Goal: Information Seeking & Learning: Check status

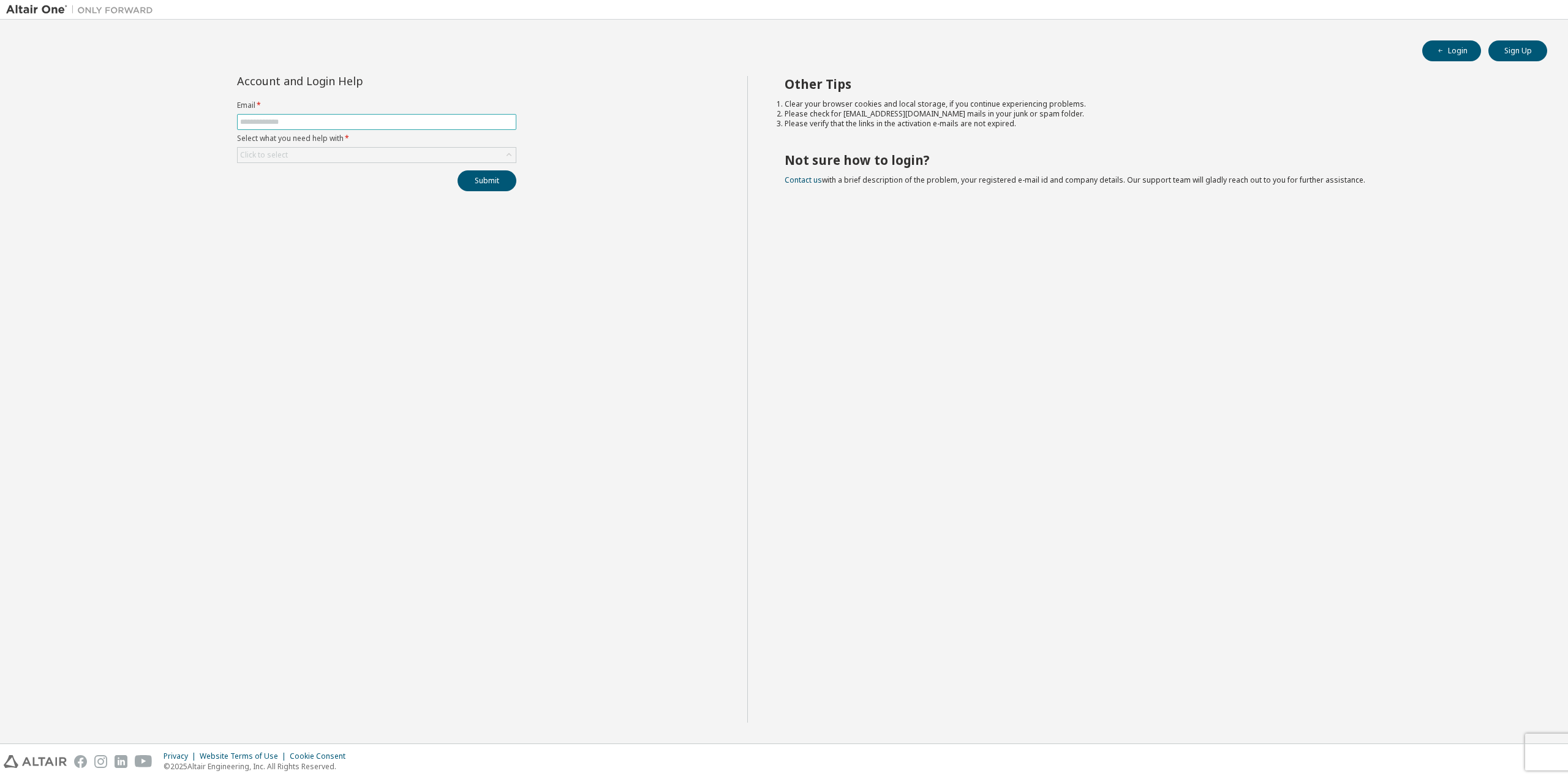
click at [300, 122] on input "text" at bounding box center [377, 122] width 273 height 10
type input "**********"
click at [322, 156] on div "Click to select" at bounding box center [377, 155] width 278 height 15
click at [322, 185] on li "I forgot my password" at bounding box center [376, 190] width 276 height 16
click at [497, 178] on button "Submit" at bounding box center [487, 181] width 59 height 21
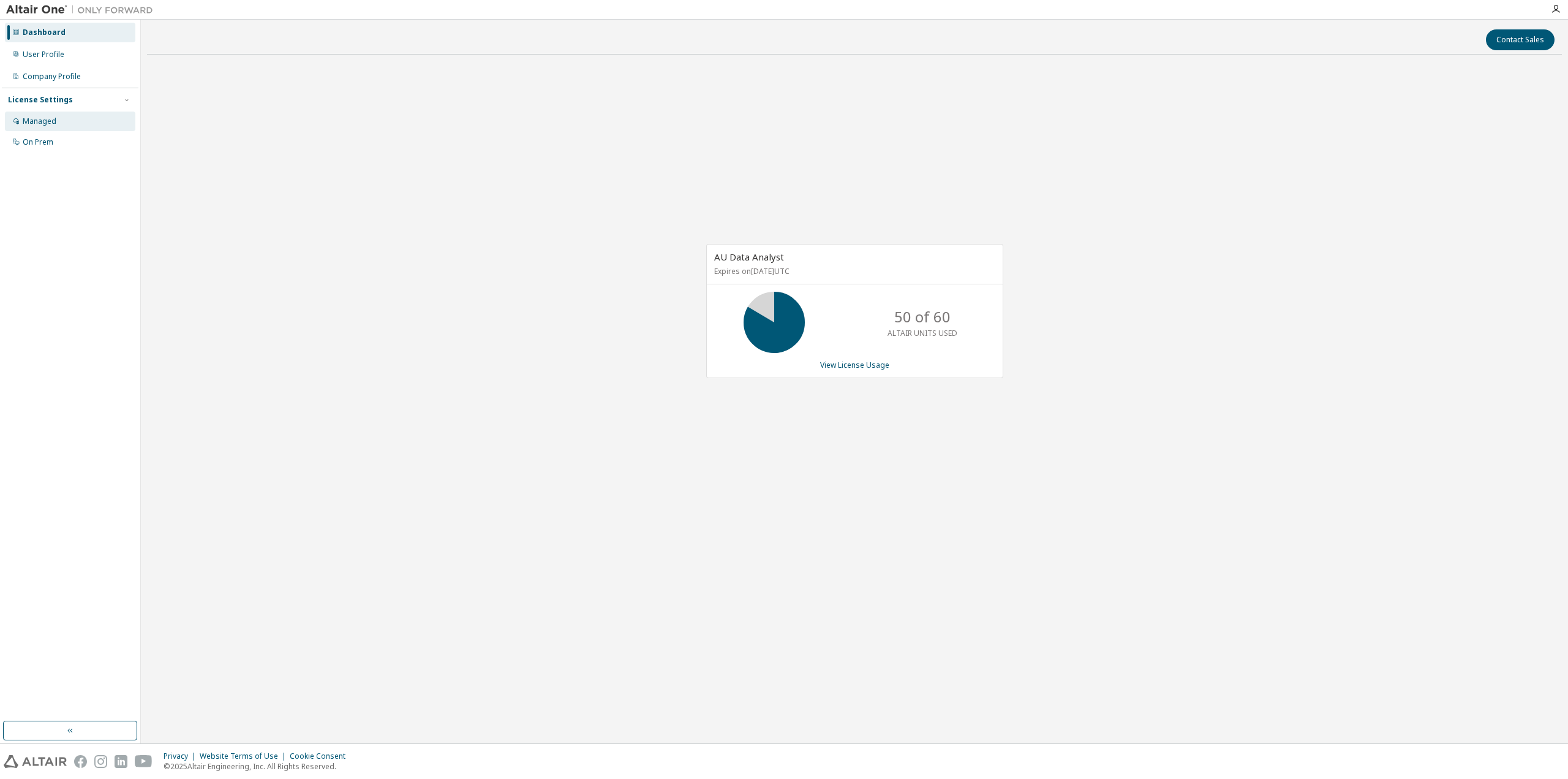
click at [43, 115] on div "Managed" at bounding box center [70, 121] width 131 height 20
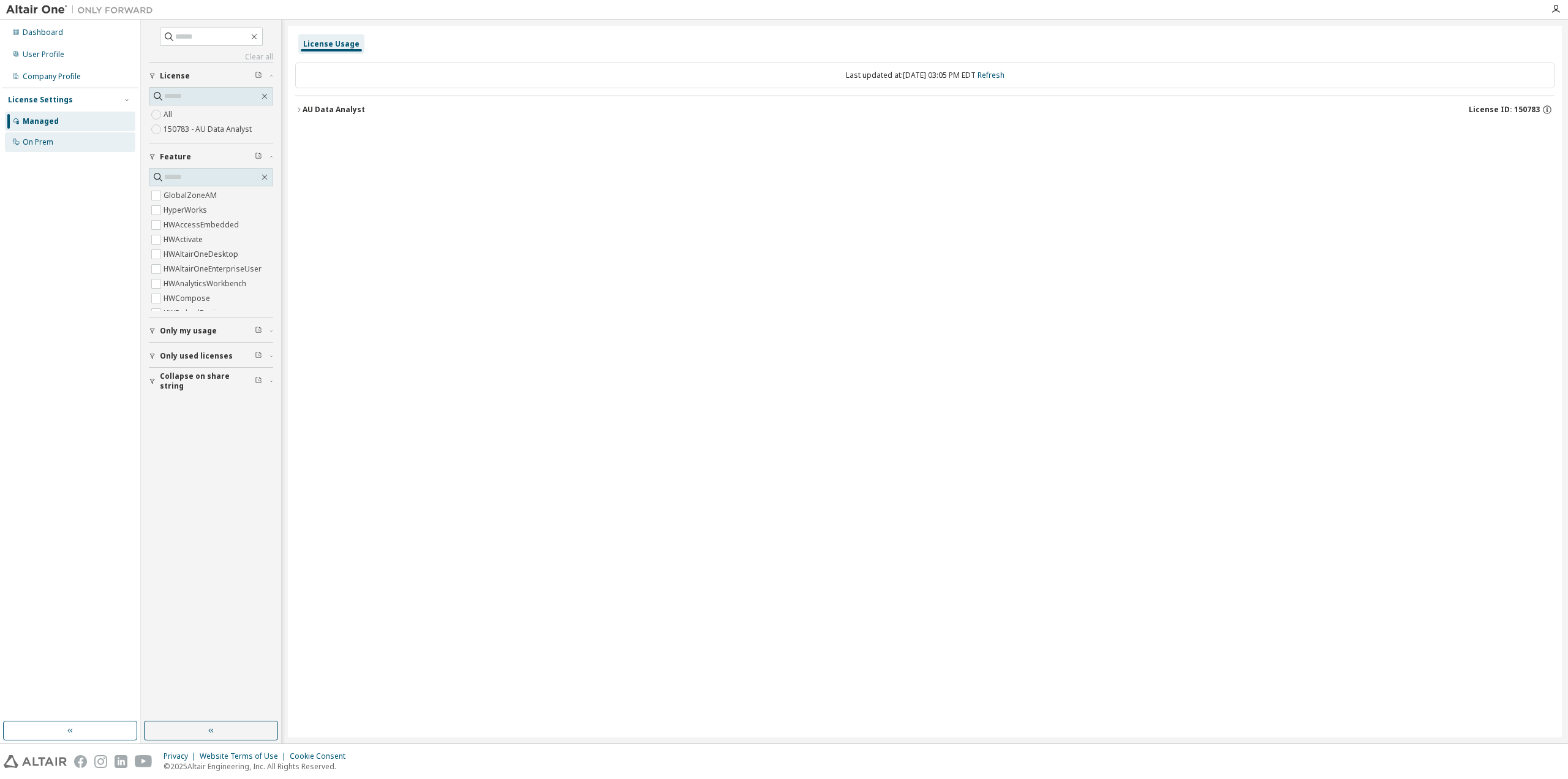
click at [48, 144] on div "On Prem" at bounding box center [38, 142] width 30 height 10
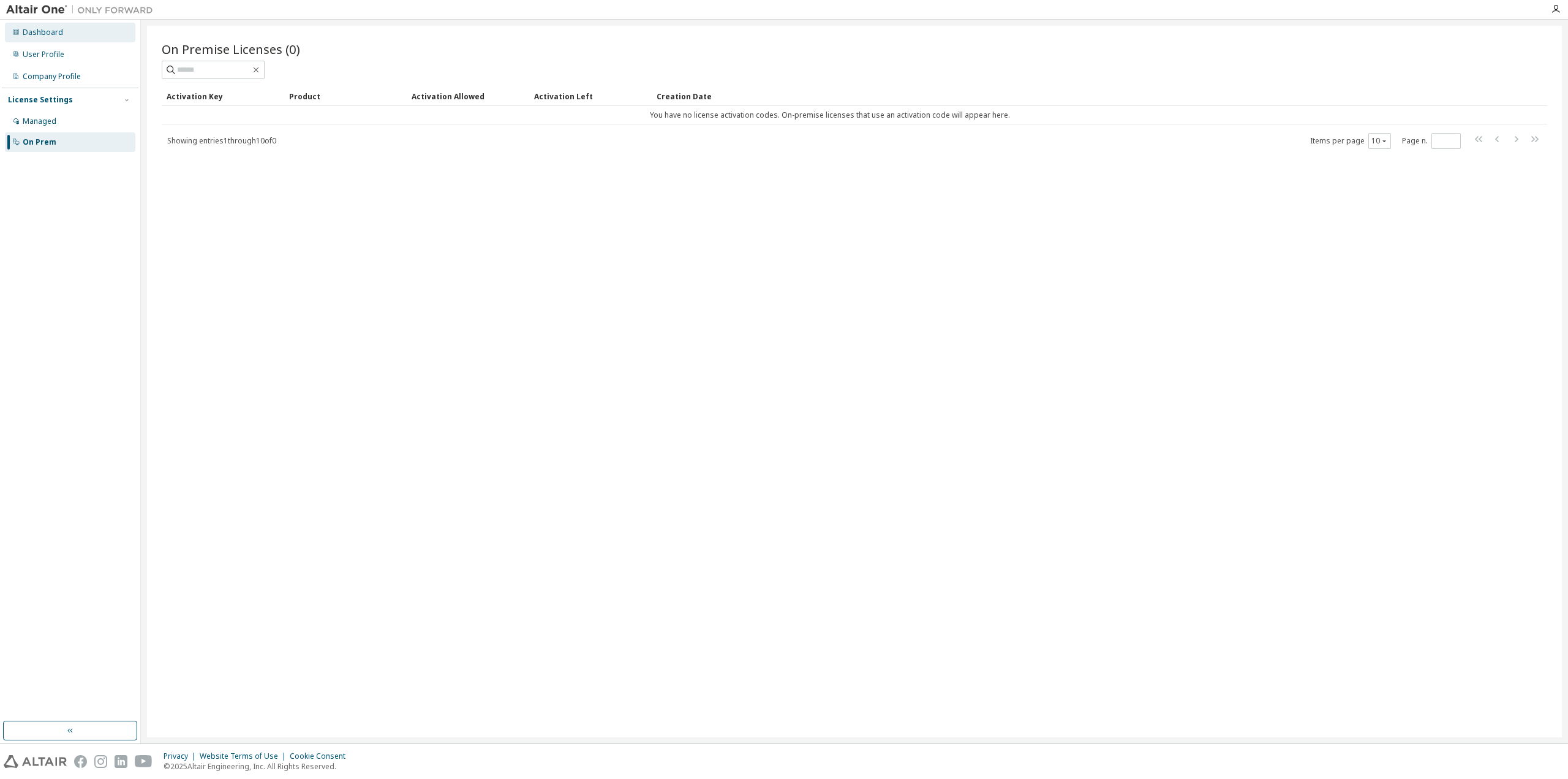
click at [99, 36] on div "Dashboard" at bounding box center [70, 33] width 131 height 20
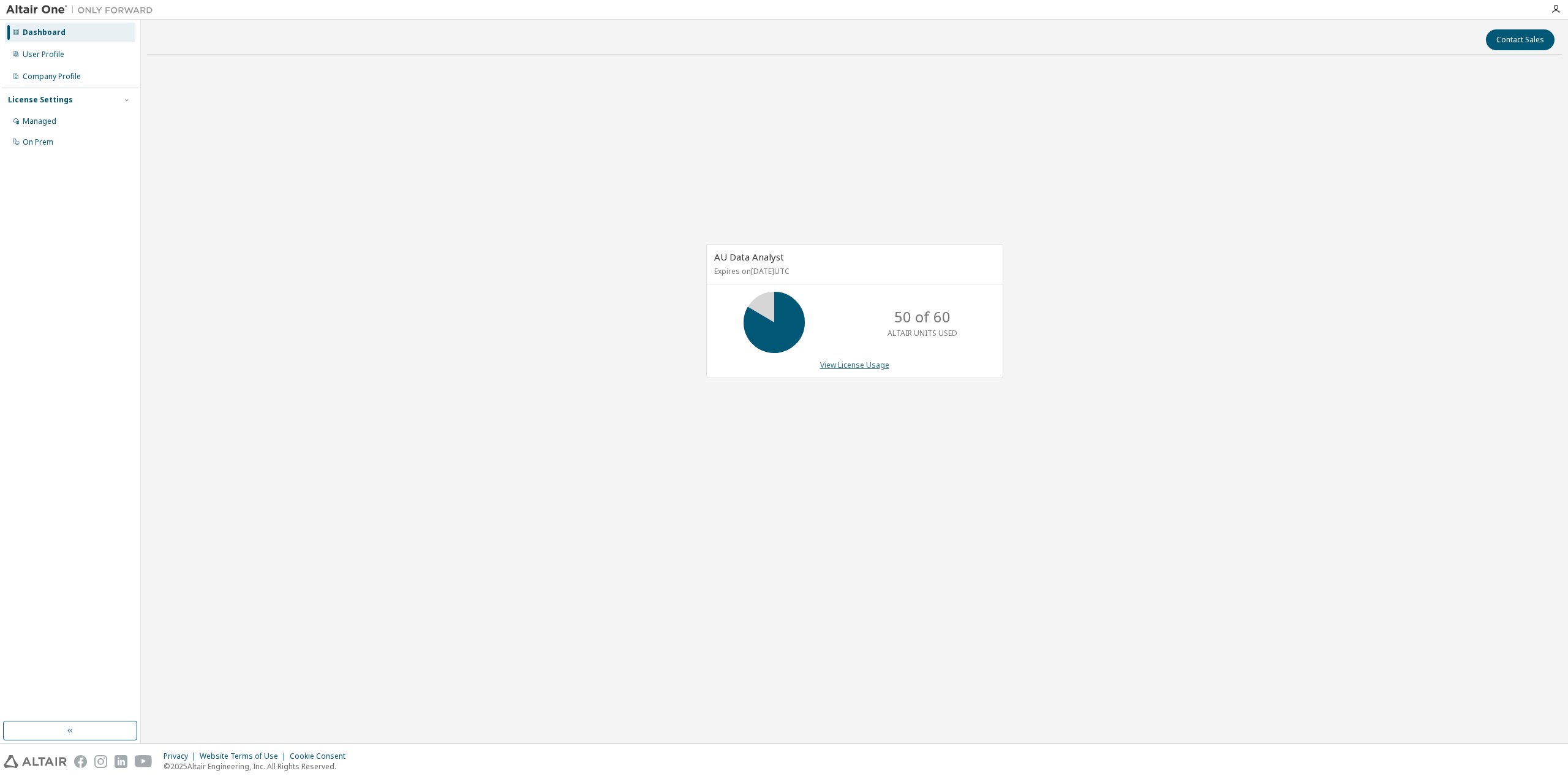
click at [864, 364] on link "View License Usage" at bounding box center [855, 364] width 69 height 11
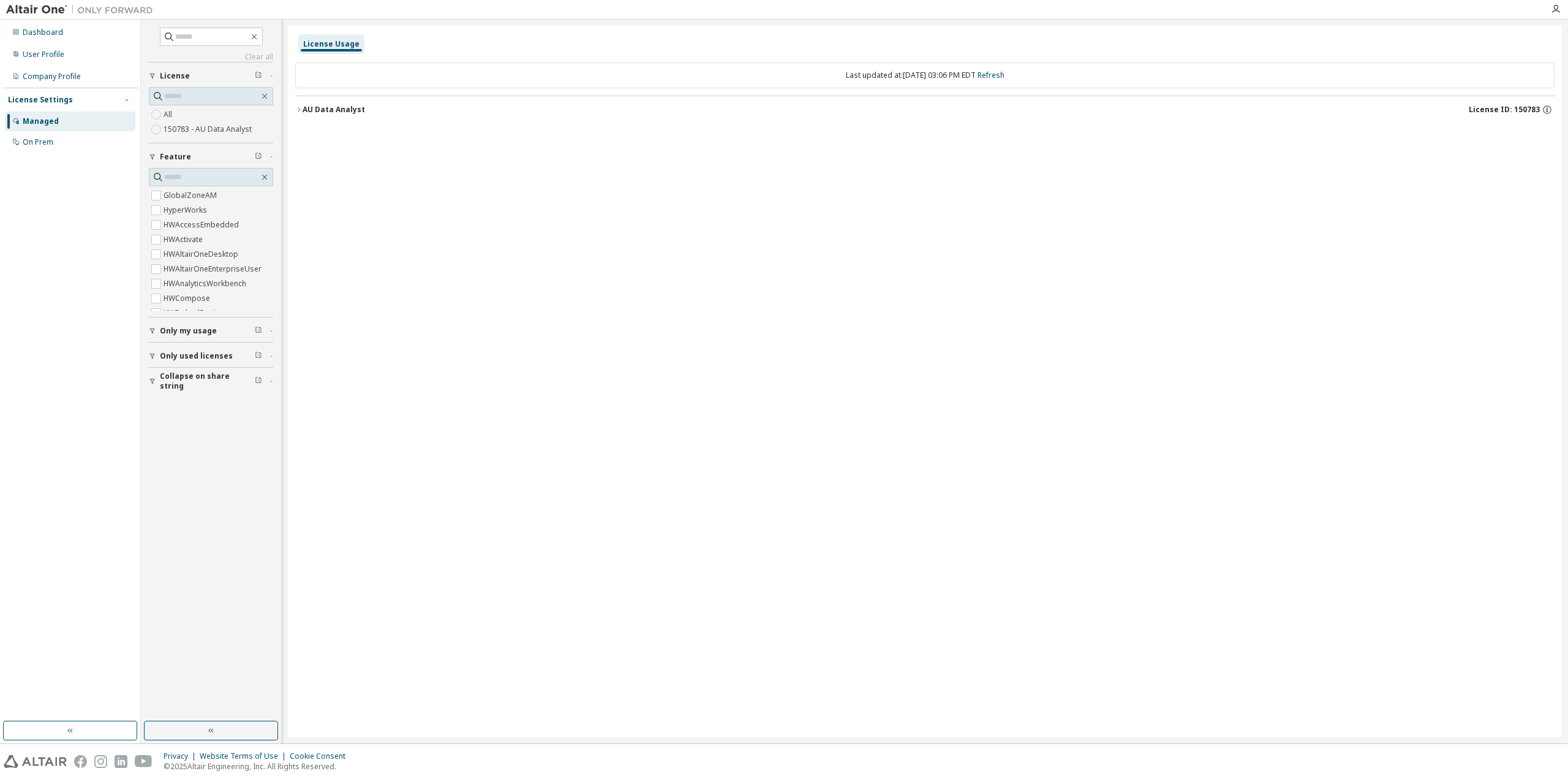
click at [188, 330] on span "Only my usage" at bounding box center [188, 331] width 57 height 10
click at [169, 114] on label "All" at bounding box center [169, 115] width 11 height 15
click at [303, 108] on div "AU Data Analyst" at bounding box center [333, 110] width 63 height 10
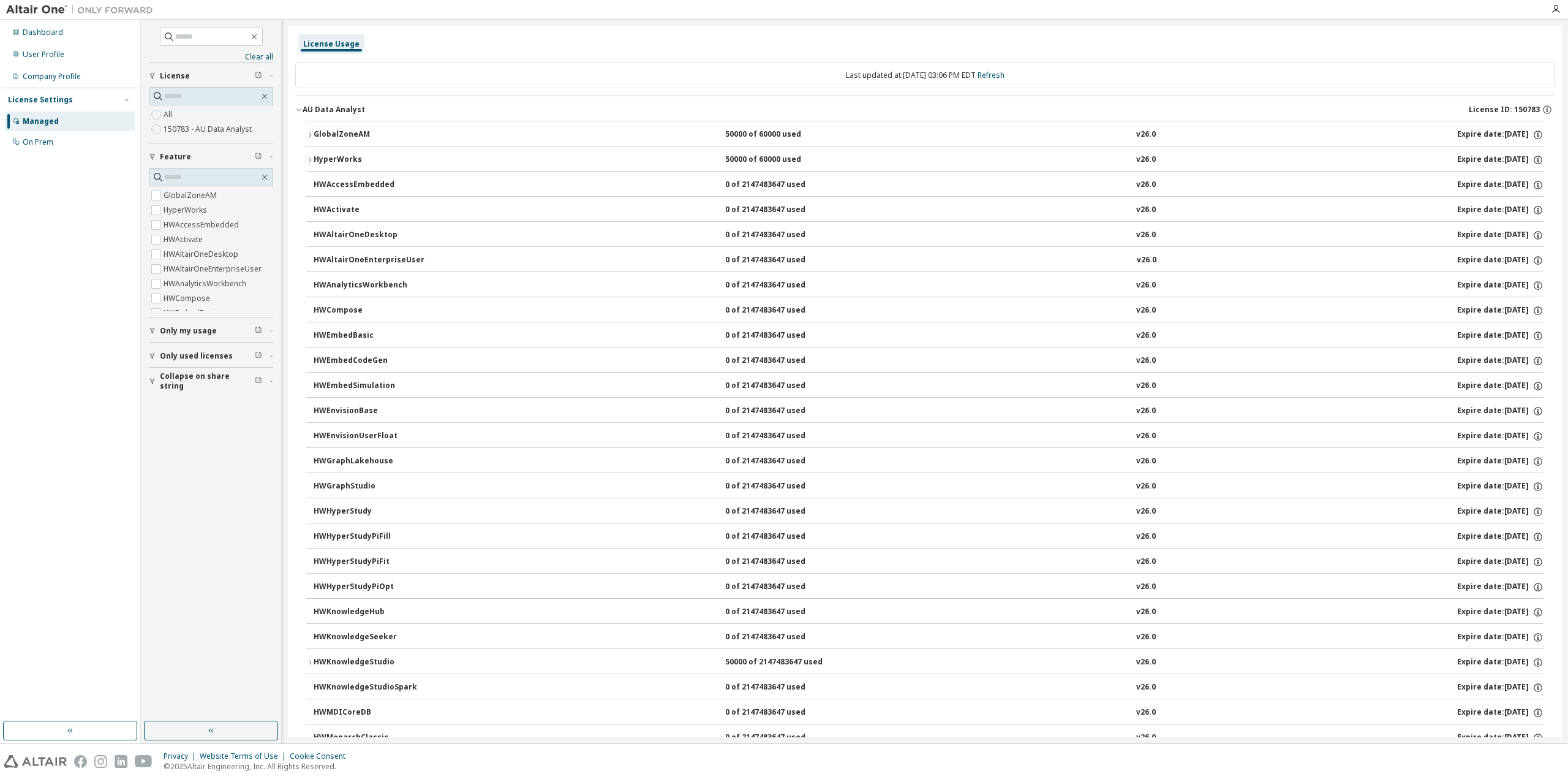
click at [211, 131] on label "150783 - AU Data Analyst" at bounding box center [209, 130] width 90 height 15
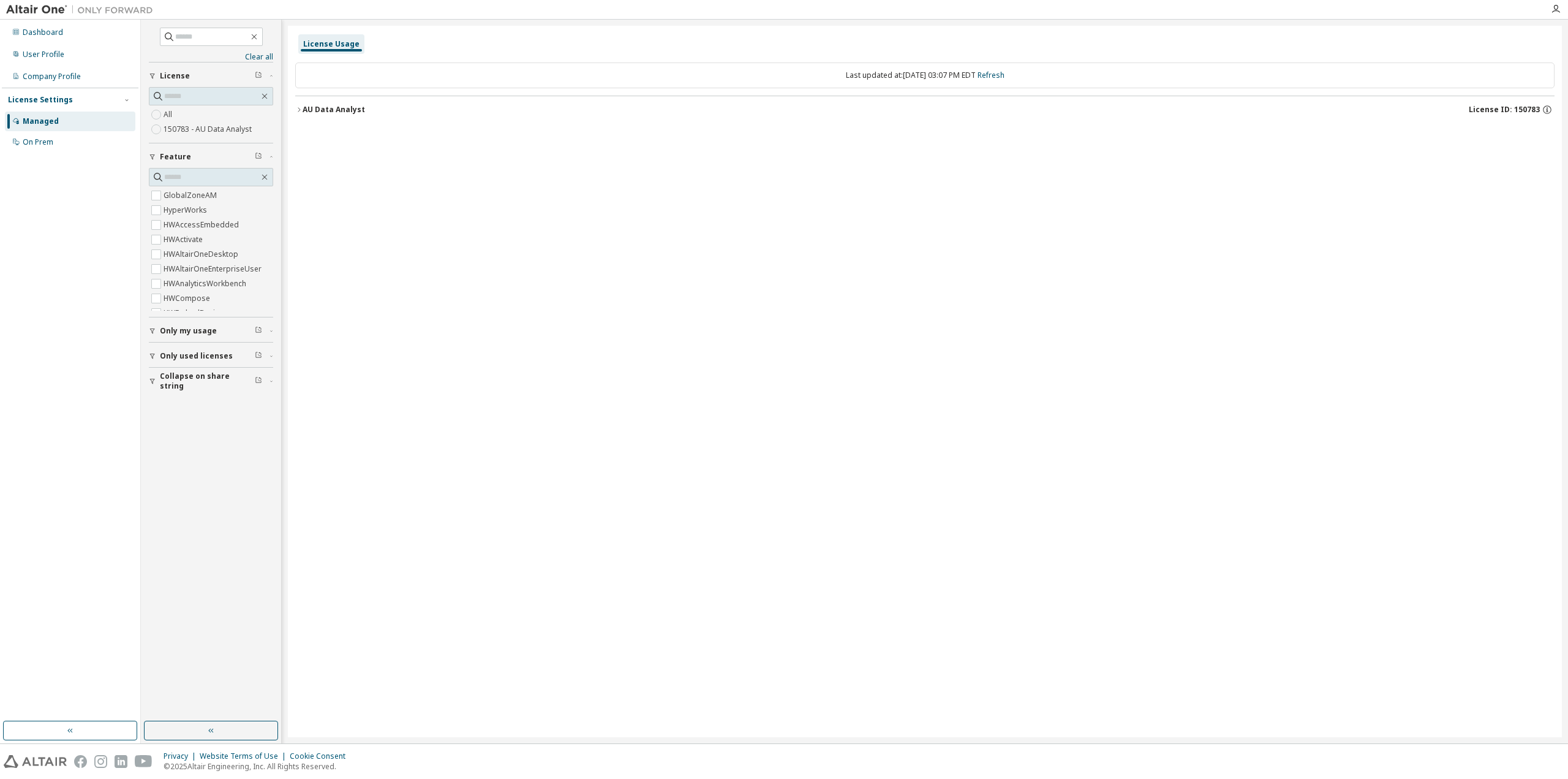
click at [316, 110] on div "AU Data Analyst" at bounding box center [333, 110] width 63 height 10
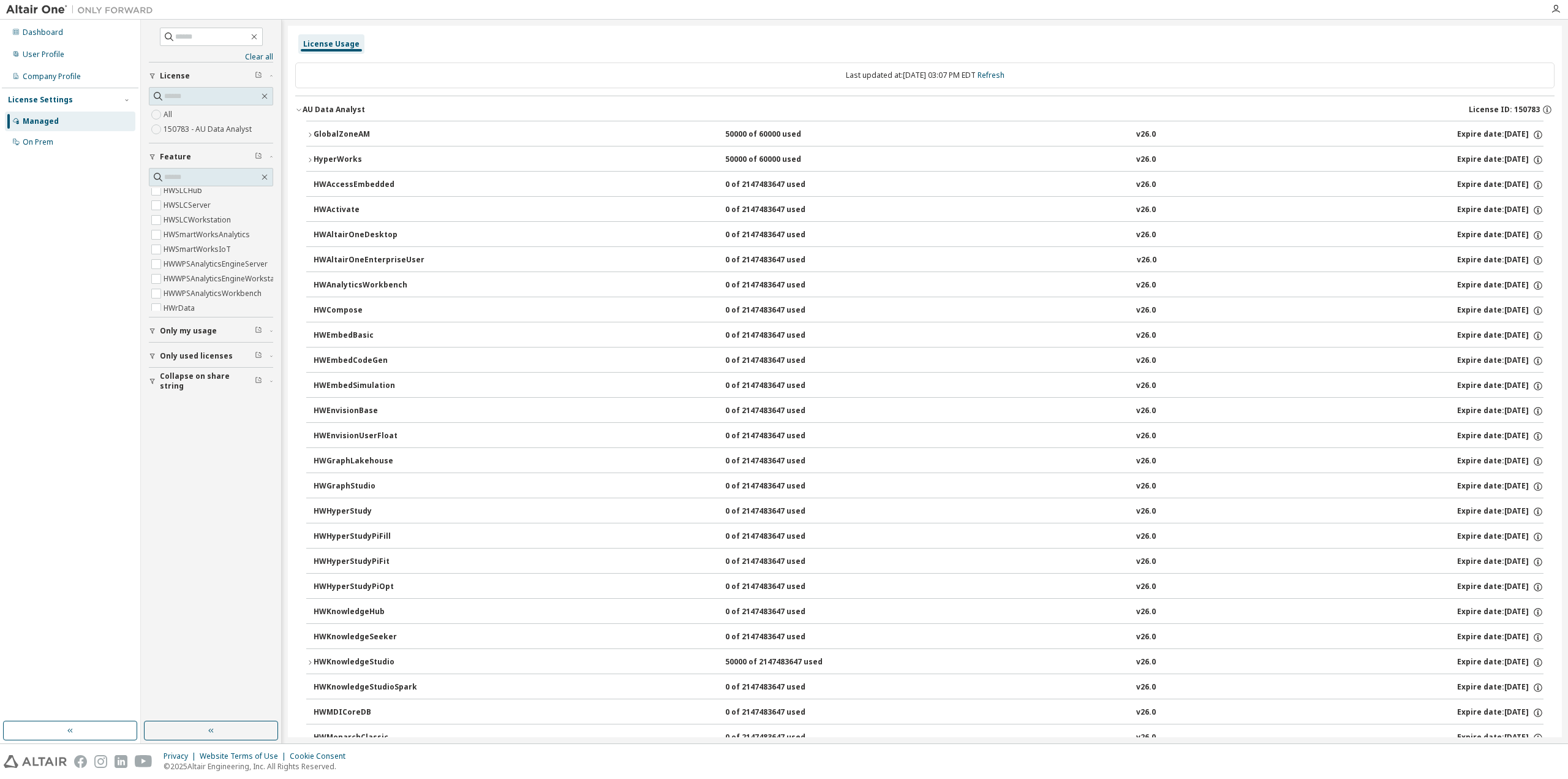
scroll to position [1045, 0]
click at [69, 126] on div "Managed" at bounding box center [70, 121] width 131 height 20
click at [75, 53] on div "User Profile" at bounding box center [70, 55] width 131 height 20
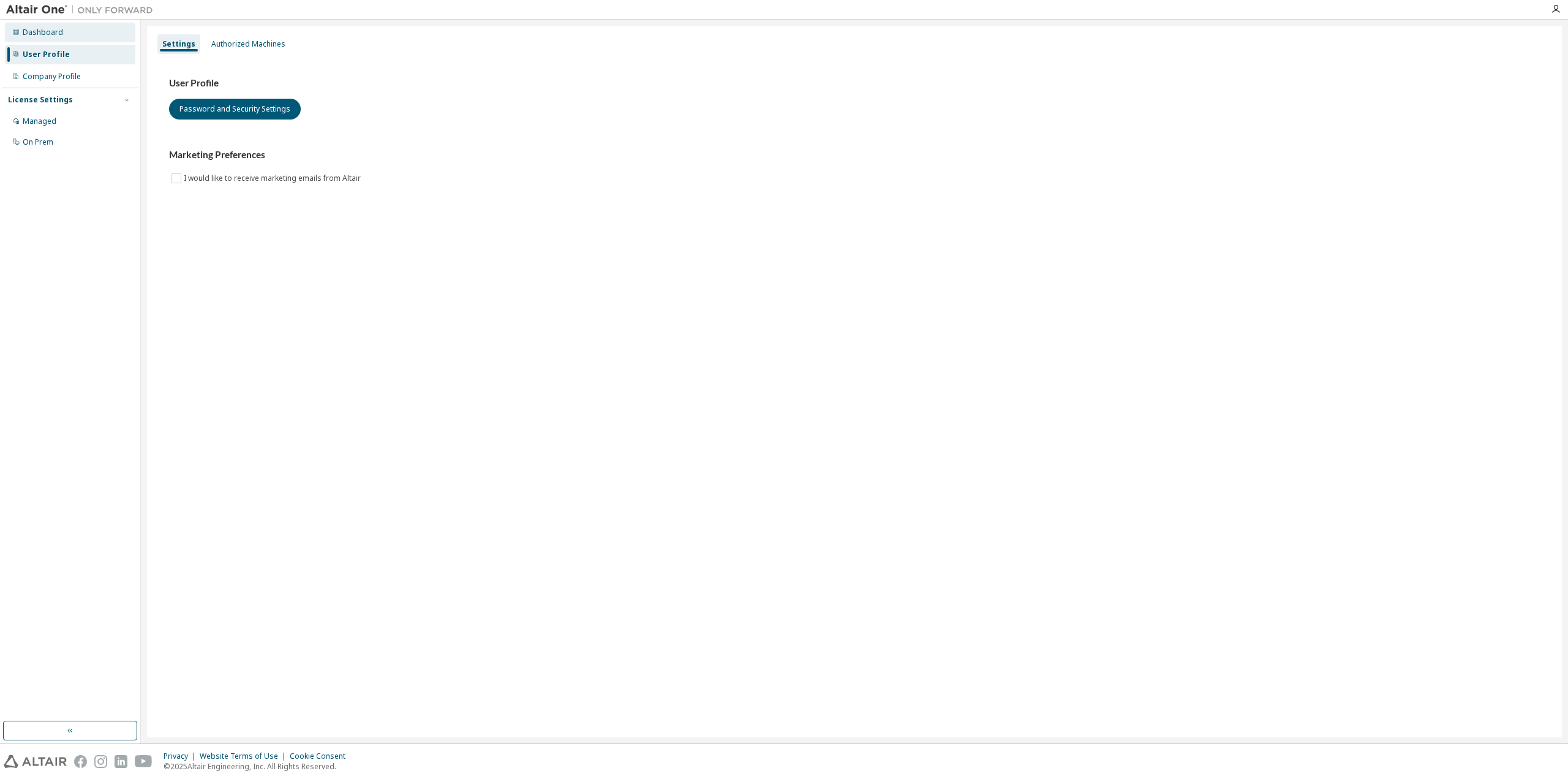
click at [80, 33] on div "Dashboard" at bounding box center [70, 33] width 131 height 20
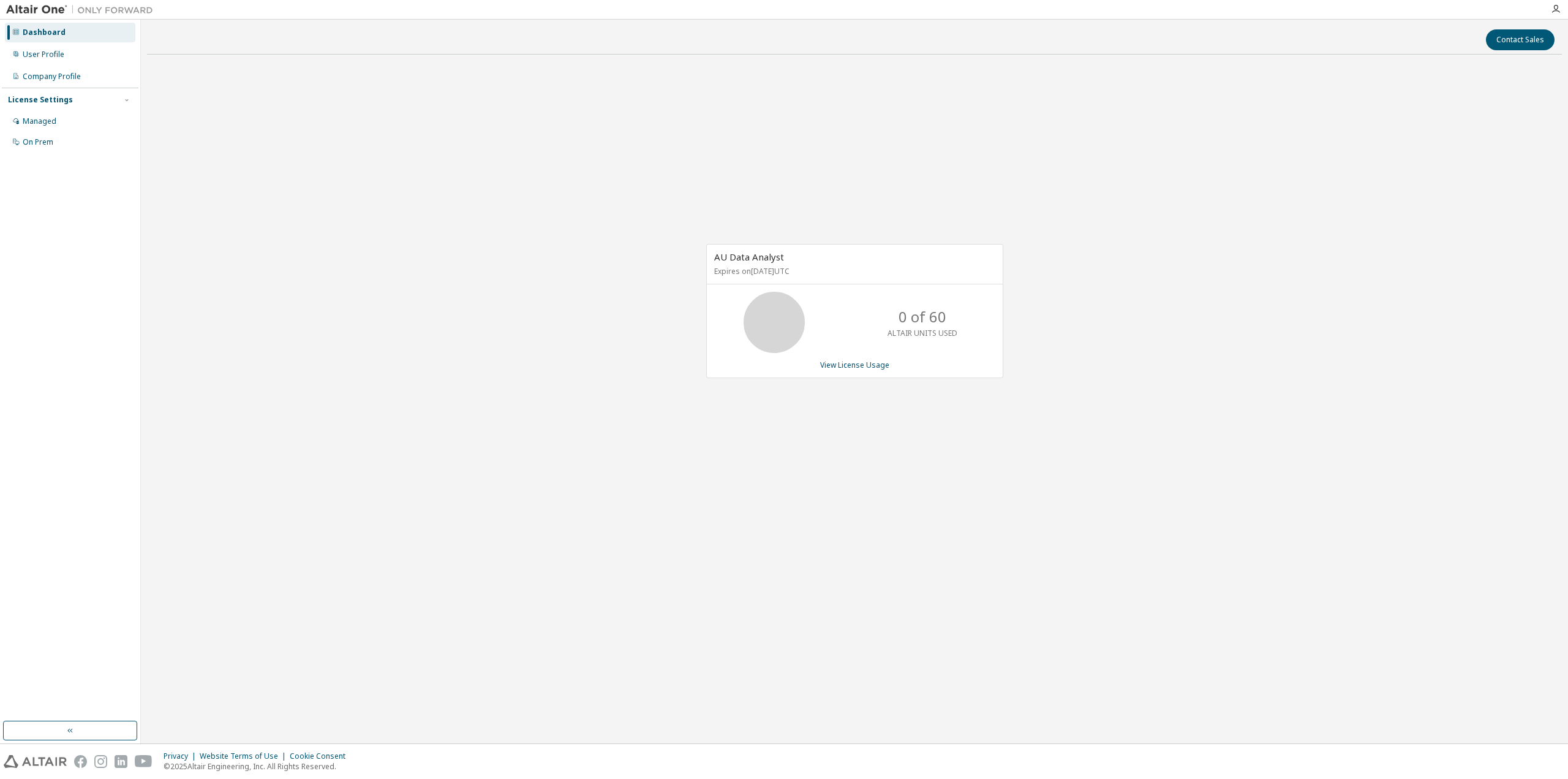
click at [903, 323] on p "0 of 60" at bounding box center [922, 317] width 48 height 21
click at [56, 114] on div "Managed" at bounding box center [70, 121] width 131 height 20
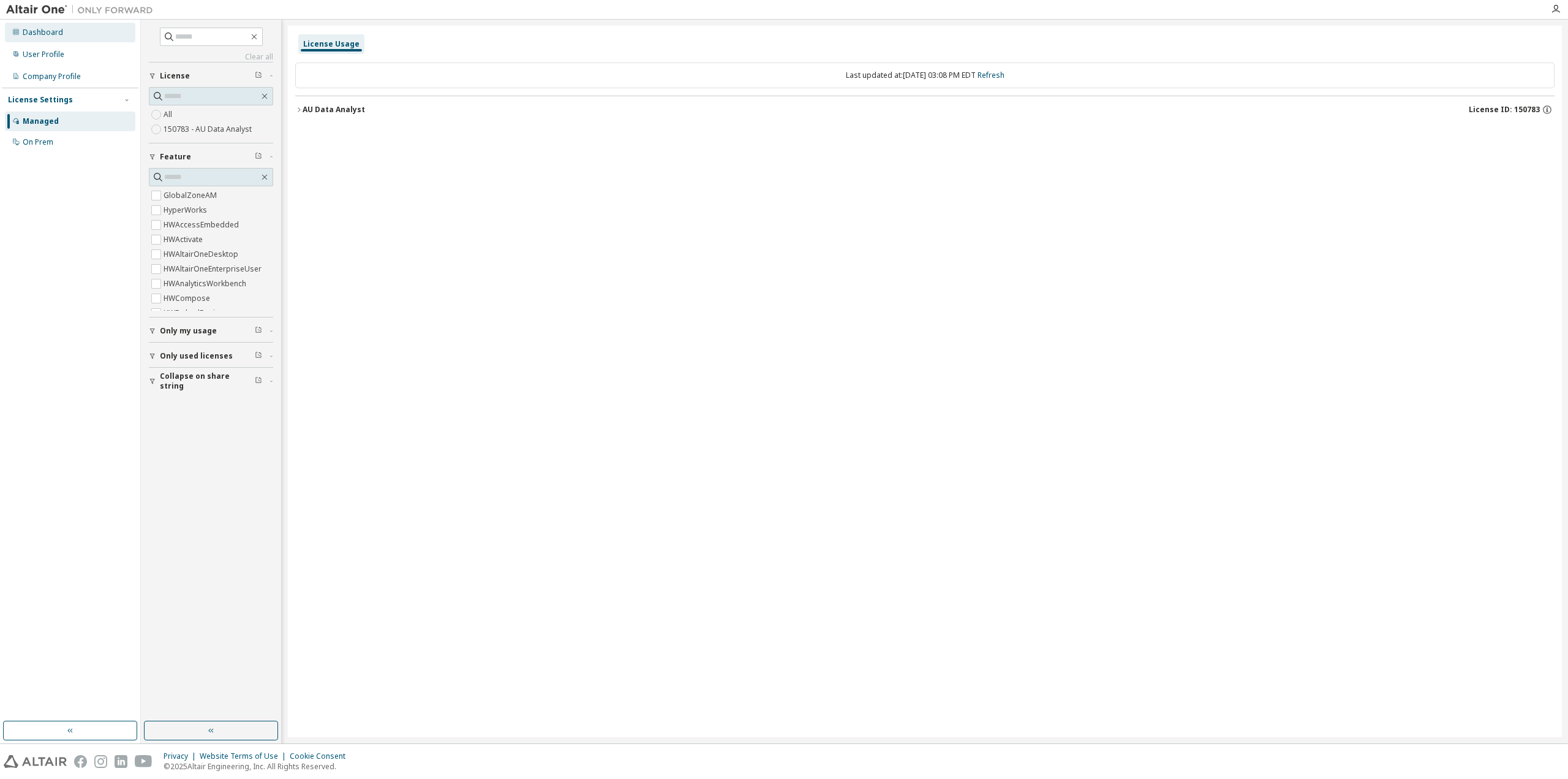
click at [64, 35] on div "Dashboard" at bounding box center [70, 33] width 131 height 20
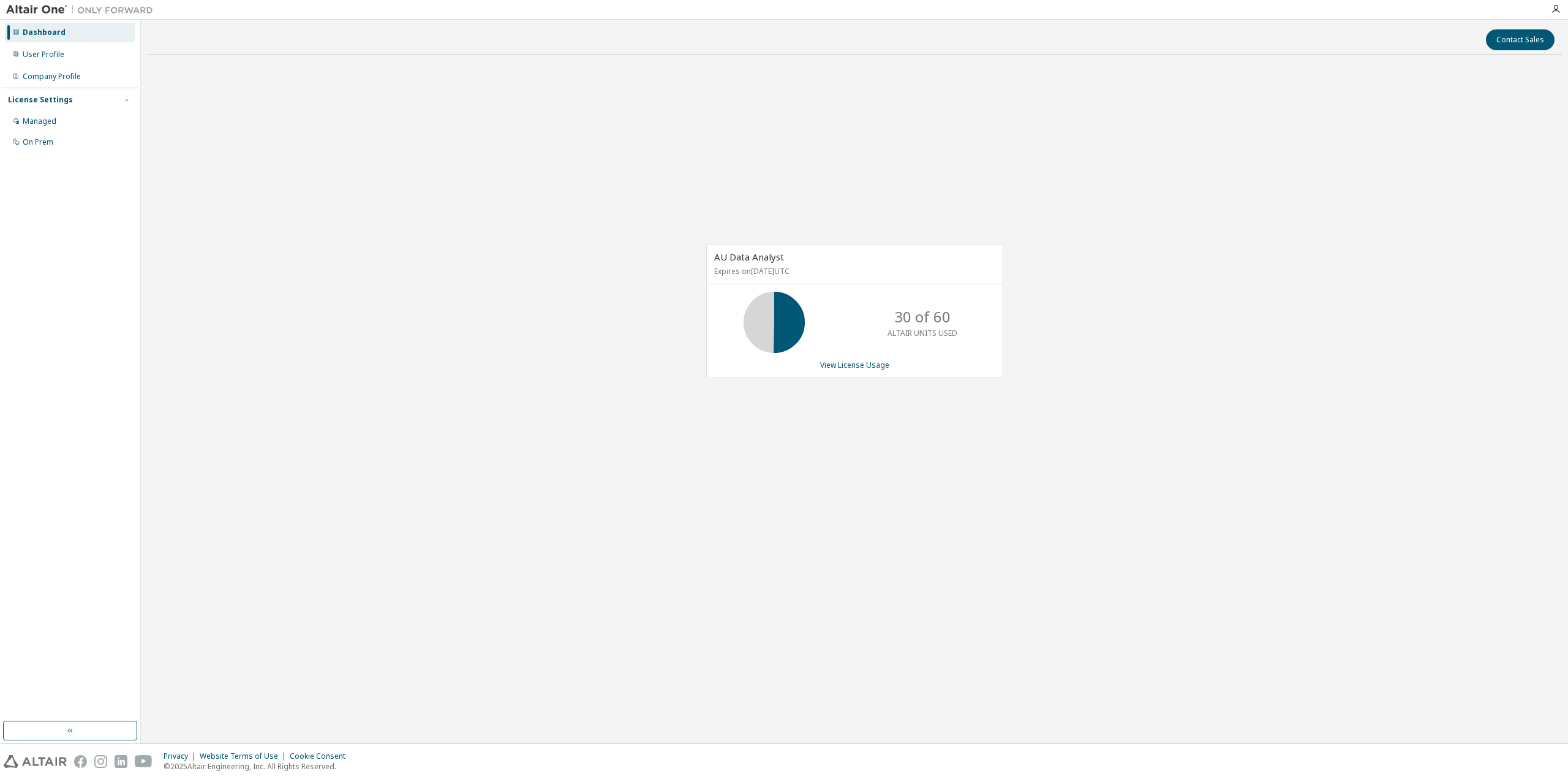
click at [779, 664] on div "Contact Sales AU Data Analyst Expires on [DATE] UTC 30 of 60 ALTAIR UNITS USED …" at bounding box center [854, 382] width 1415 height 711
click at [1132, 517] on div "AU Data Analyst Expires on [DATE] UTC 60 of 60 ALTAIR UNITS USED View License U…" at bounding box center [854, 317] width 1415 height 506
click at [36, 144] on div "On Prem" at bounding box center [38, 142] width 30 height 10
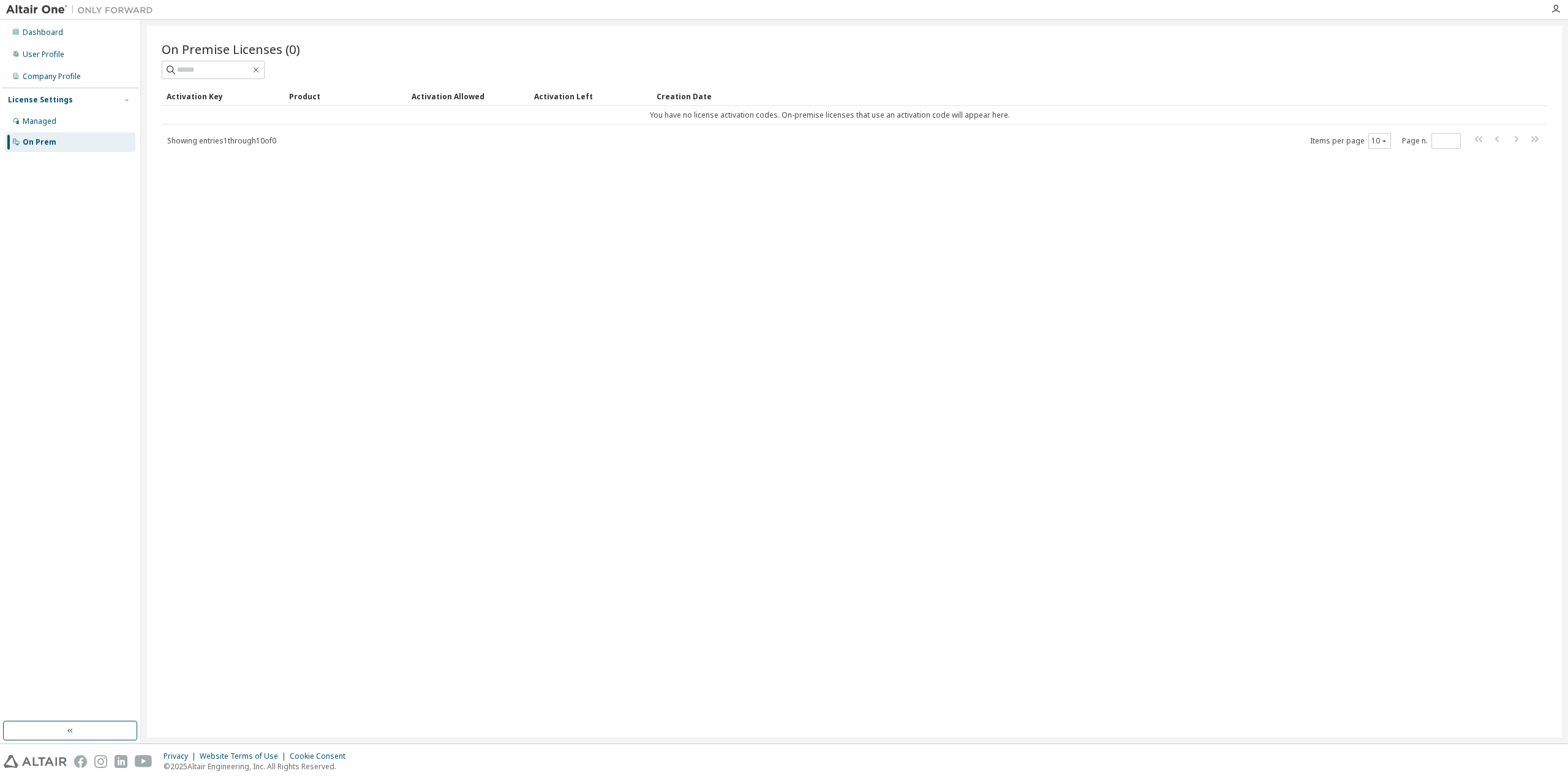
click at [1005, 595] on div "On Premise Licenses (0) Clear Load Save Save As Field Operator Value Select fil…" at bounding box center [854, 382] width 1415 height 711
